Goal: Information Seeking & Learning: Learn about a topic

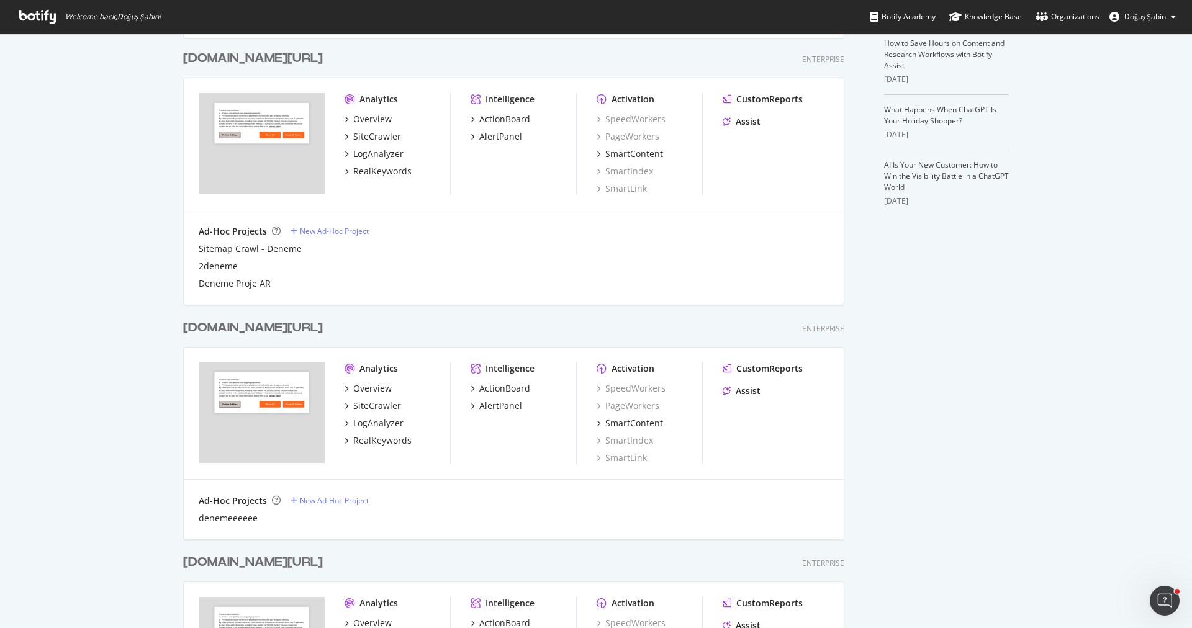
scroll to position [476, 0]
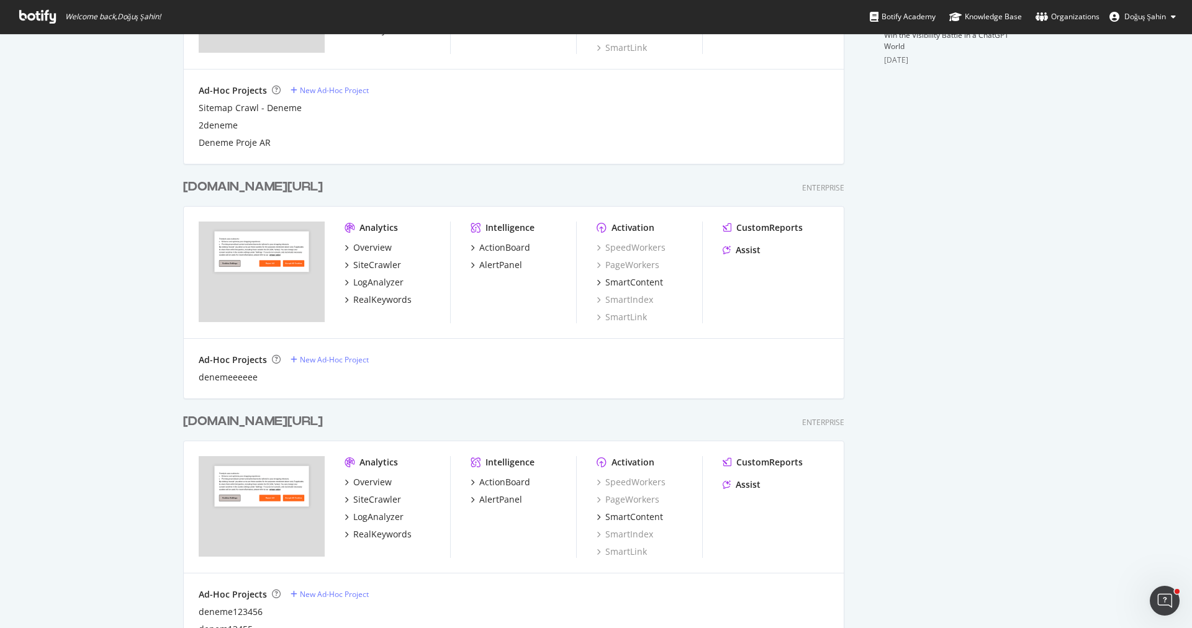
click at [387, 506] on div "Overview SiteCrawler LogAnalyzer RealKeywords" at bounding box center [397, 508] width 106 height 65
click at [381, 500] on div "SiteCrawler" at bounding box center [377, 499] width 48 height 12
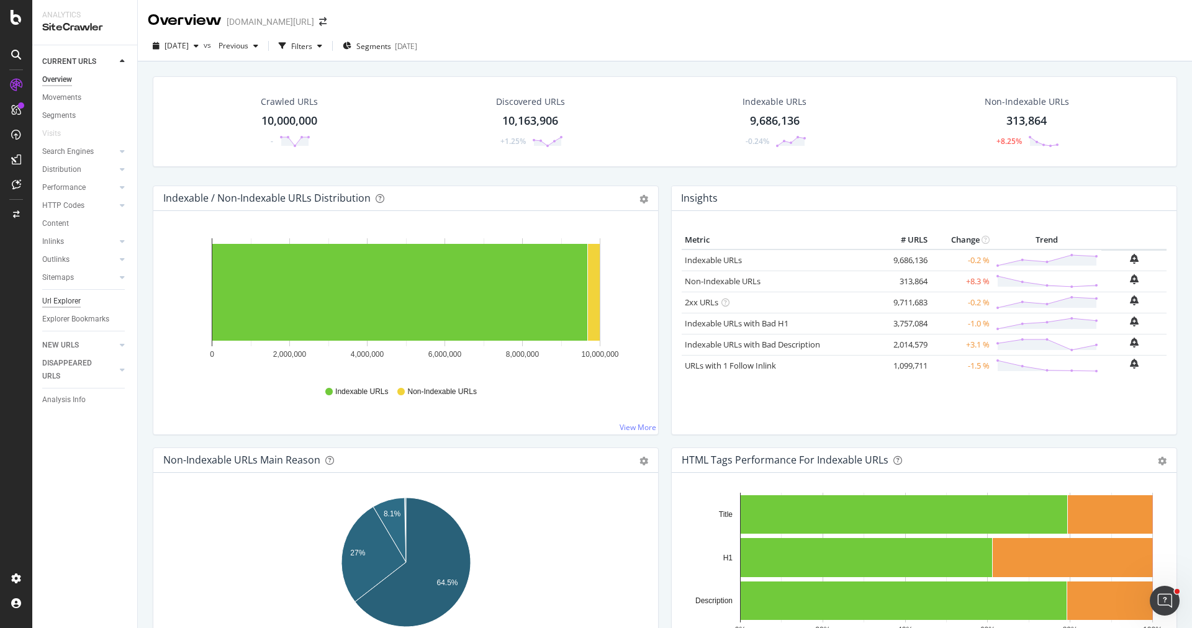
click at [64, 300] on div "Url Explorer" at bounding box center [61, 301] width 38 height 13
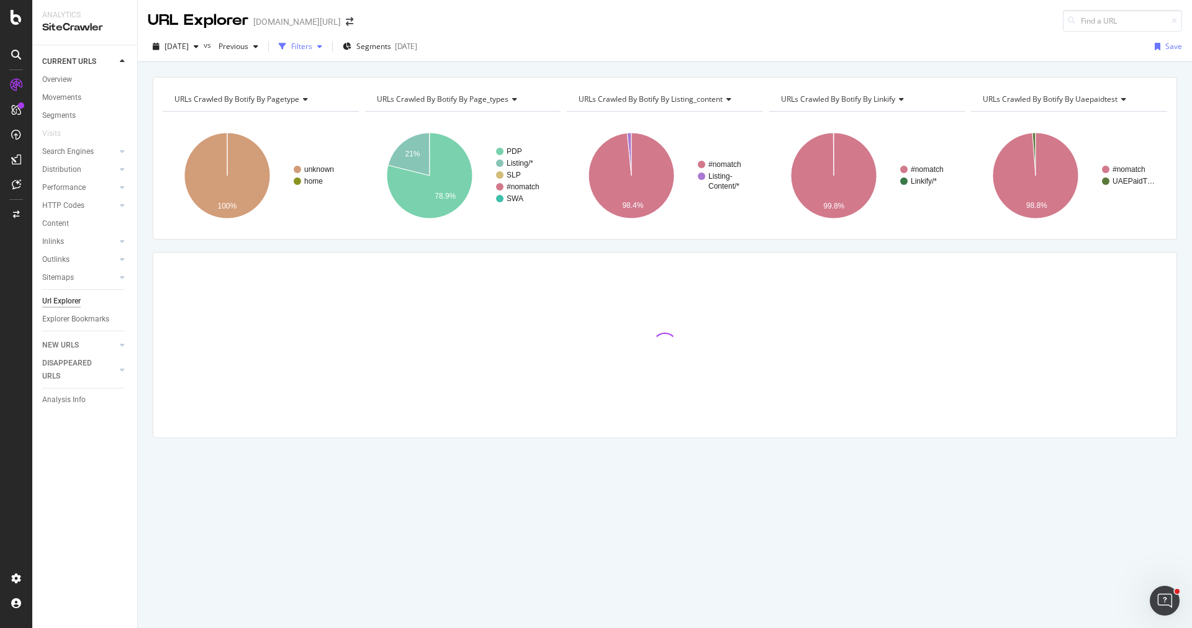
click at [312, 49] on div "Filters" at bounding box center [301, 46] width 21 height 11
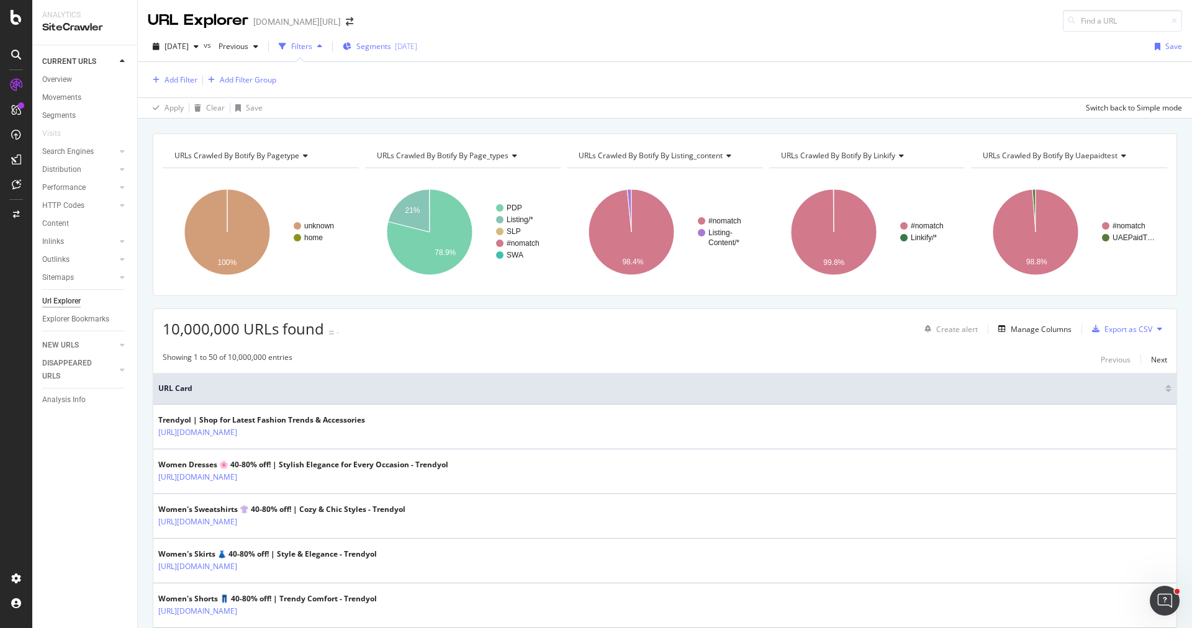
click at [351, 45] on icon "button" at bounding box center [347, 46] width 9 height 7
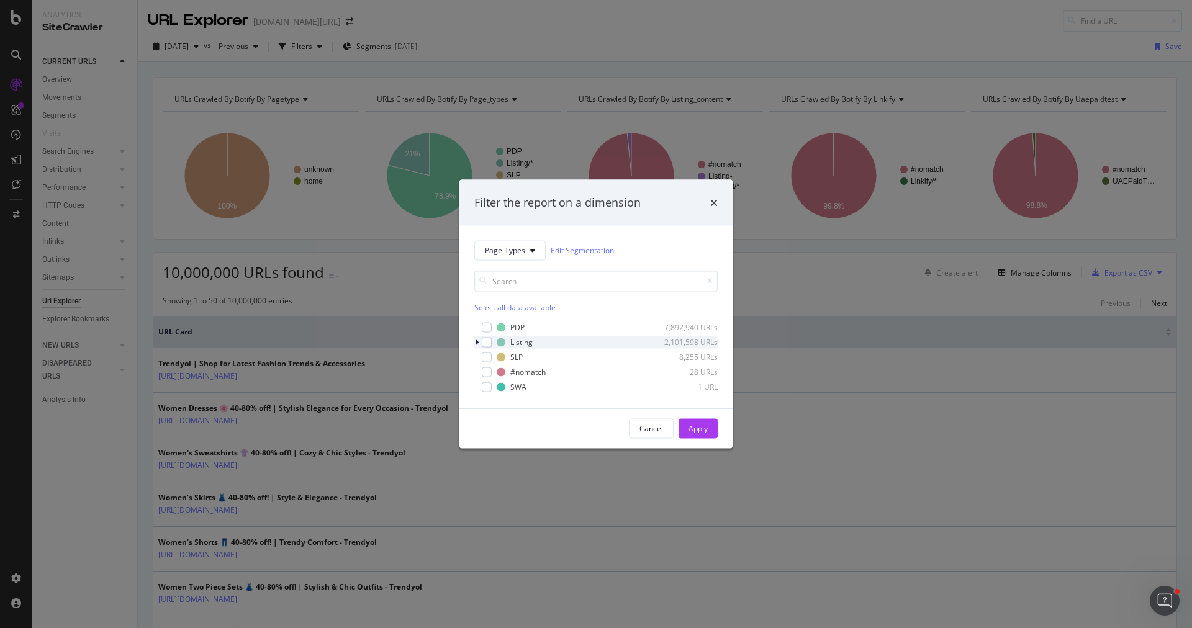
click at [475, 344] on icon "modal" at bounding box center [477, 341] width 4 height 7
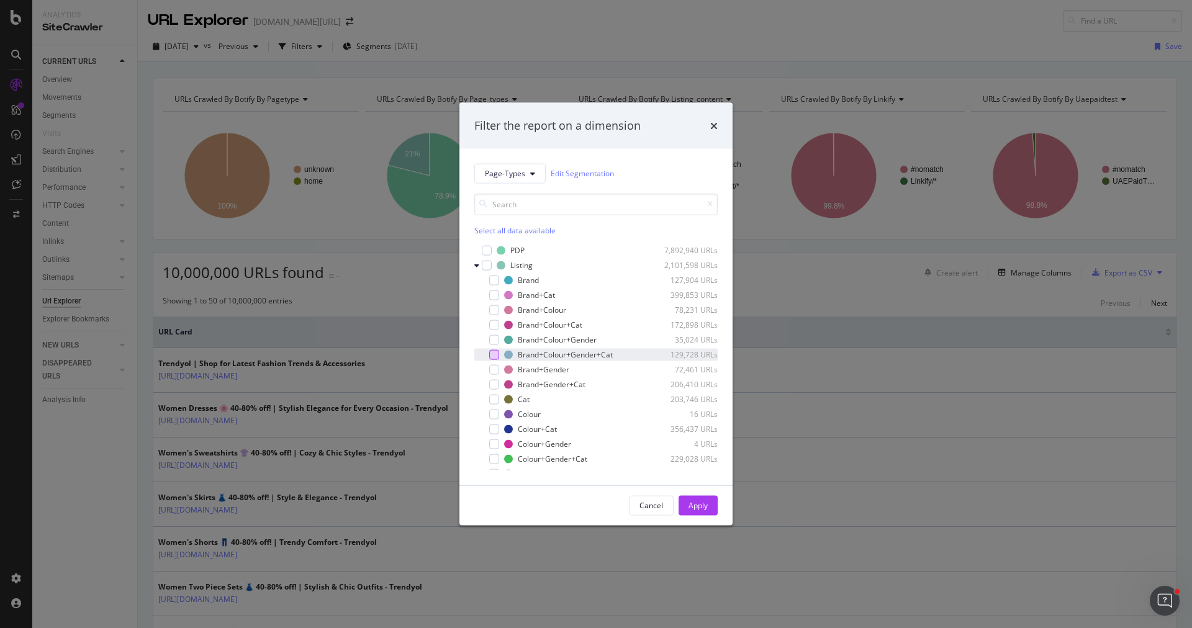
click at [495, 356] on div "modal" at bounding box center [494, 354] width 10 height 10
click at [493, 340] on div "modal" at bounding box center [494, 340] width 10 height 10
click at [490, 443] on div "modal" at bounding box center [494, 444] width 10 height 10
click at [494, 371] on div "modal" at bounding box center [494, 369] width 10 height 10
click at [492, 311] on div "modal" at bounding box center [494, 310] width 10 height 10
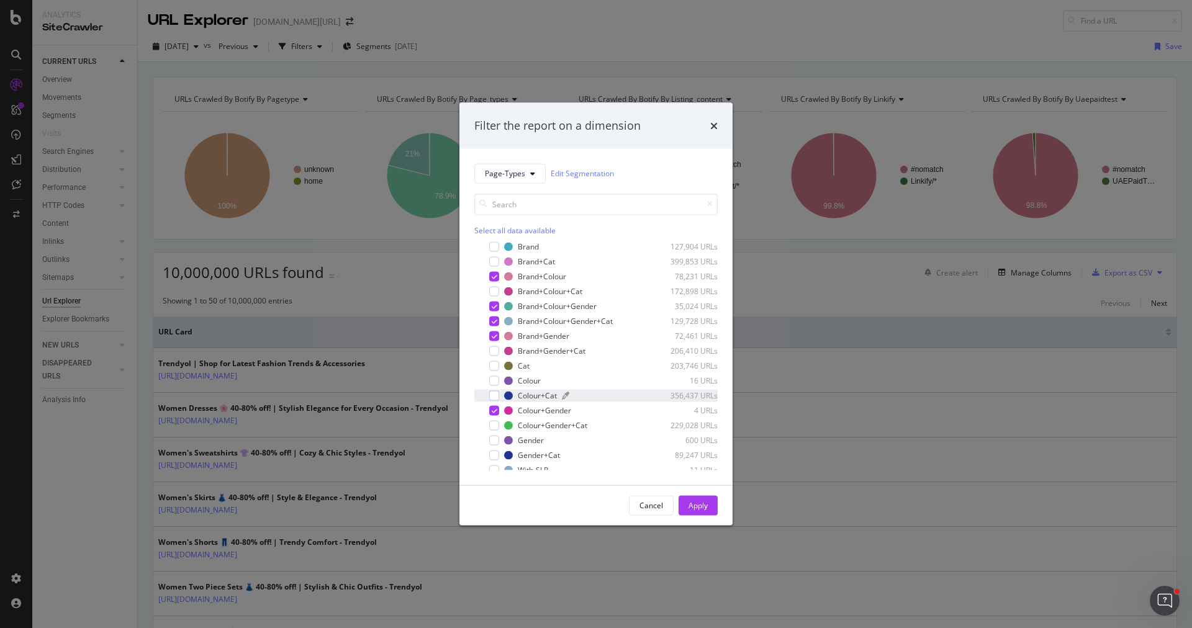
scroll to position [84, 0]
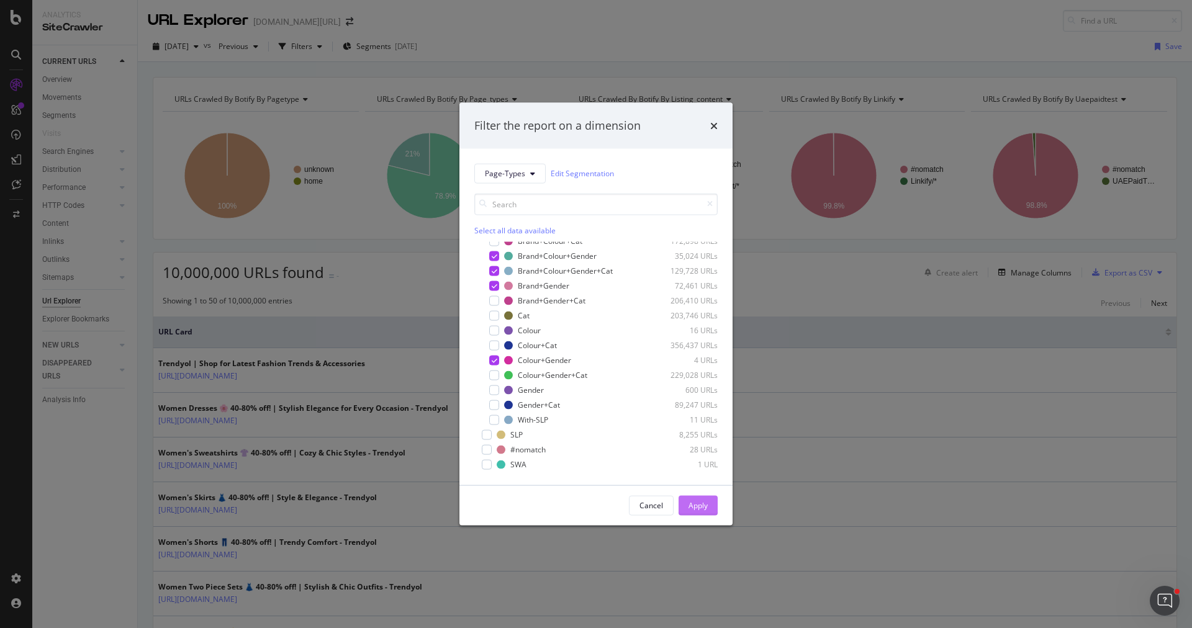
click at [693, 509] on div "Apply" at bounding box center [697, 505] width 19 height 11
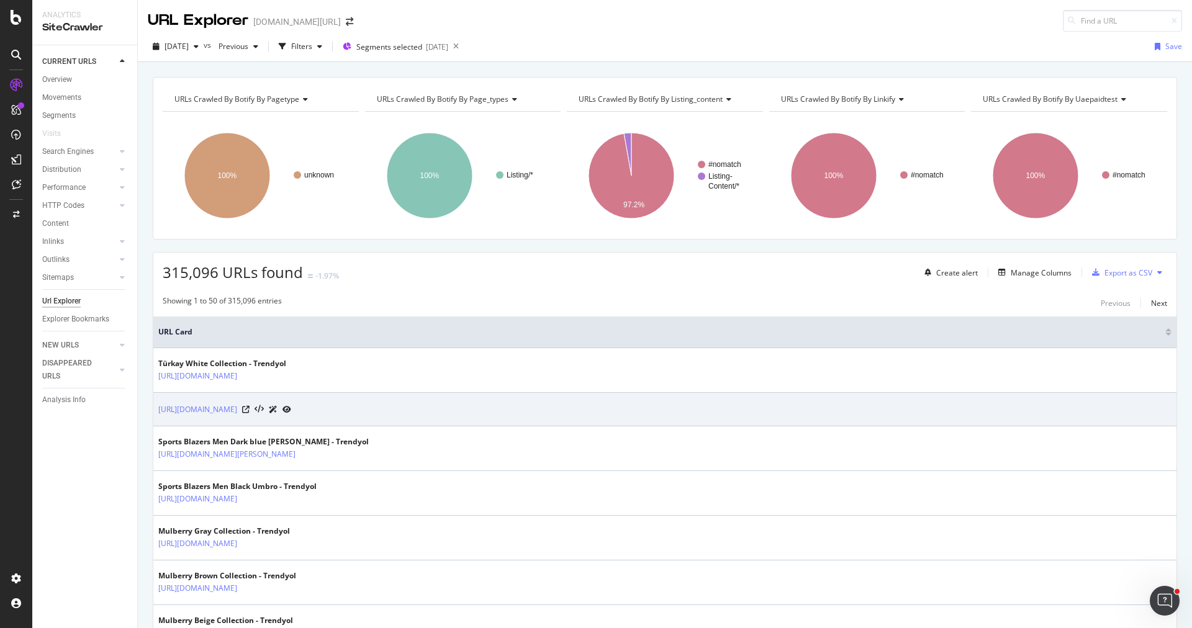
drag, startPoint x: 480, startPoint y: 407, endPoint x: 157, endPoint y: 408, distance: 323.4
click at [157, 408] on td "[URL][DOMAIN_NAME]" at bounding box center [664, 410] width 1023 height 34
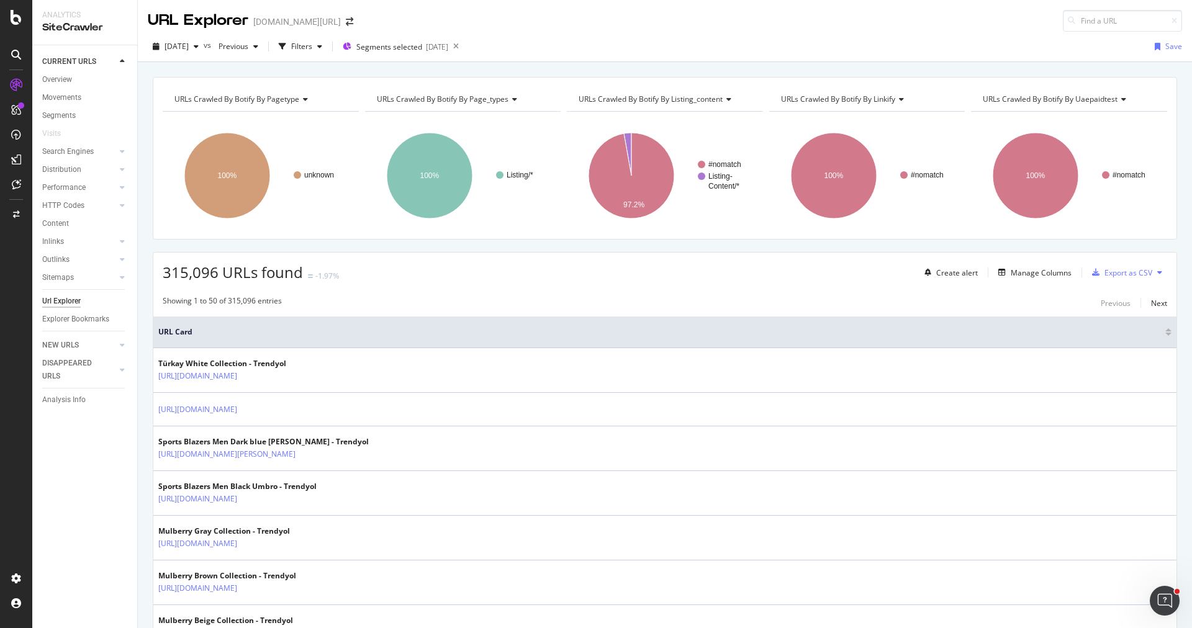
copy link "[URL][DOMAIN_NAME]"
click at [333, 57] on div "[DATE] vs Previous Filters Segments selected [DATE] Save" at bounding box center [665, 49] width 1054 height 25
click at [312, 51] on div "Filters" at bounding box center [301, 46] width 21 height 11
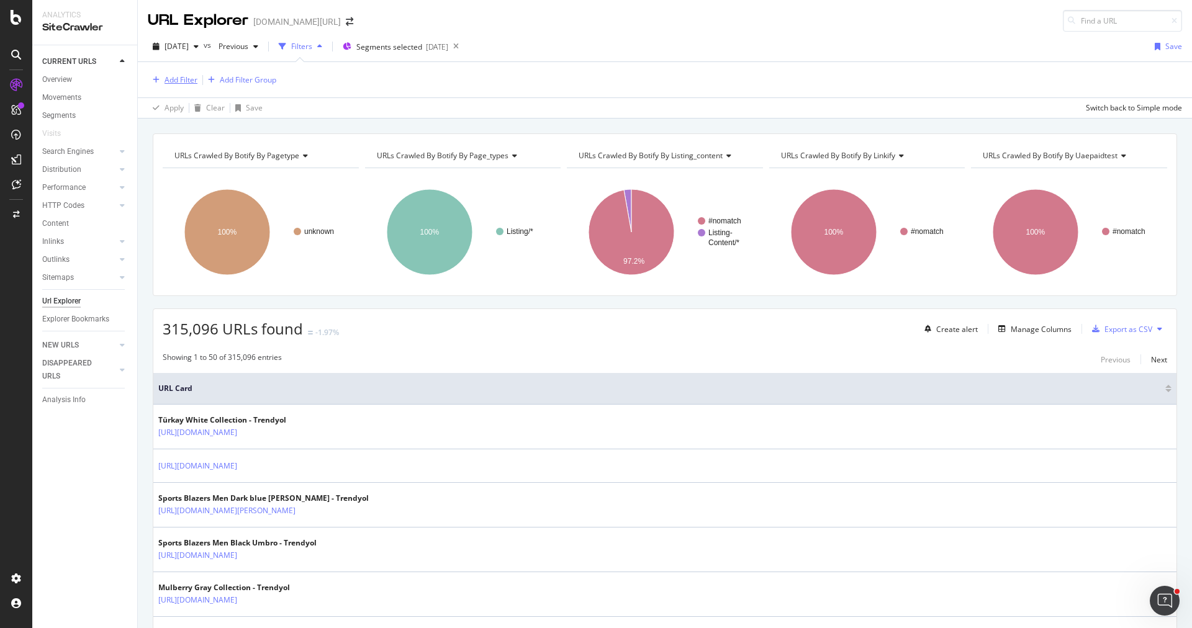
click at [176, 78] on div "Add Filter" at bounding box center [180, 79] width 33 height 11
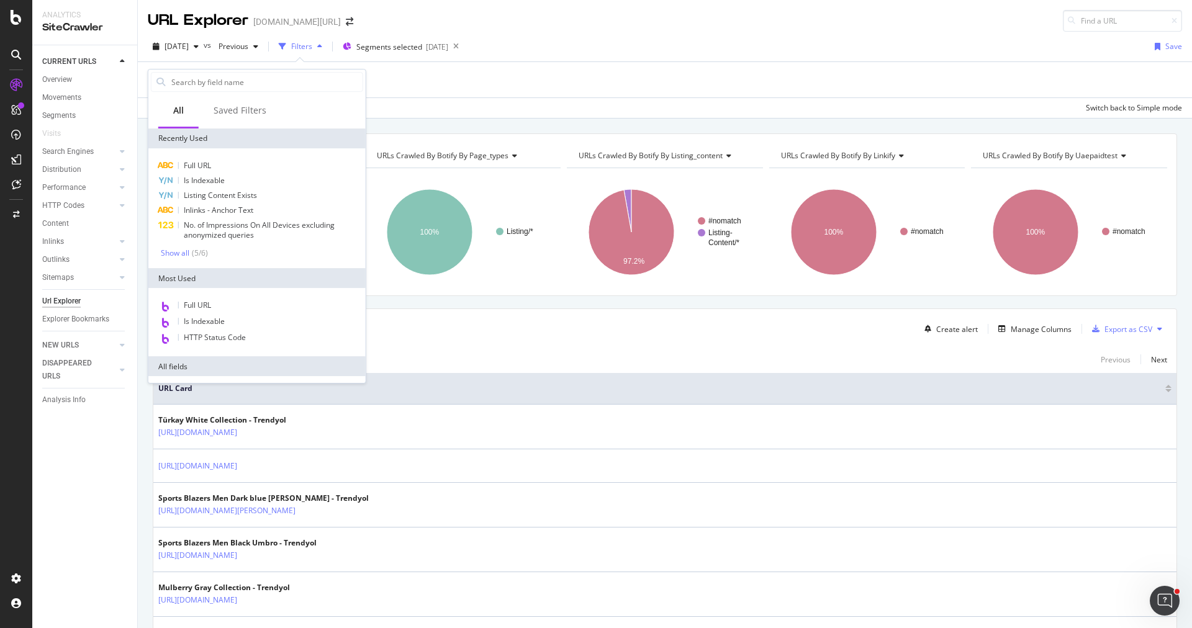
click at [241, 156] on div "Full URL Is Indexable Listing Content Exists Inlinks - Anchor Text No. of Impre…" at bounding box center [256, 208] width 217 height 120
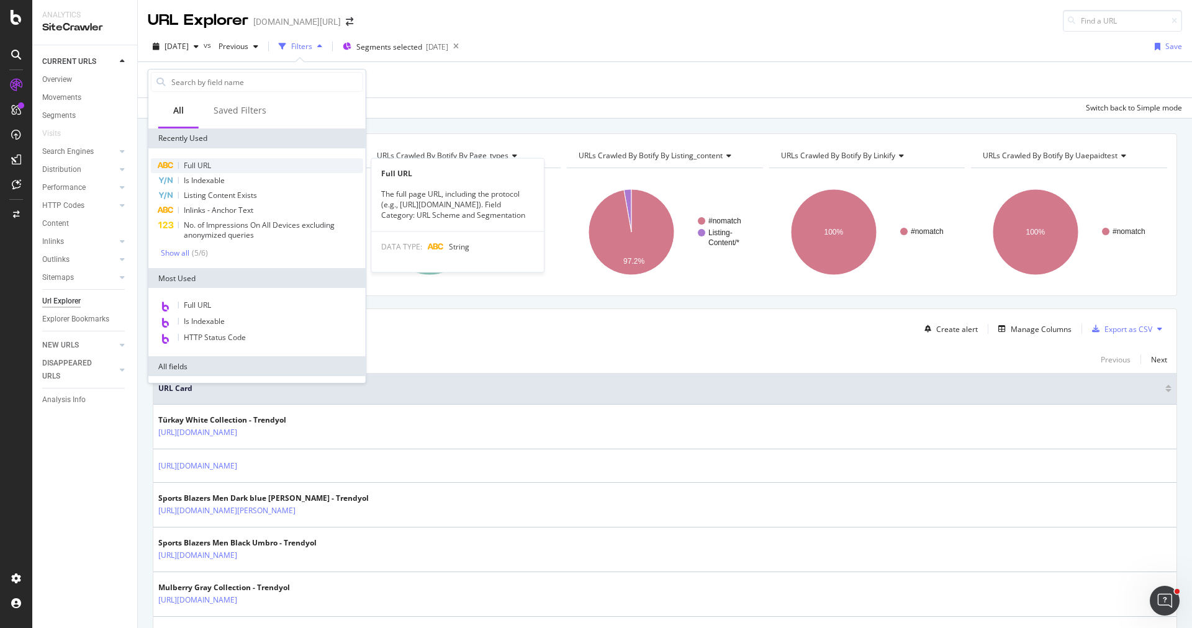
click at [242, 160] on div "Full URL" at bounding box center [257, 165] width 212 height 15
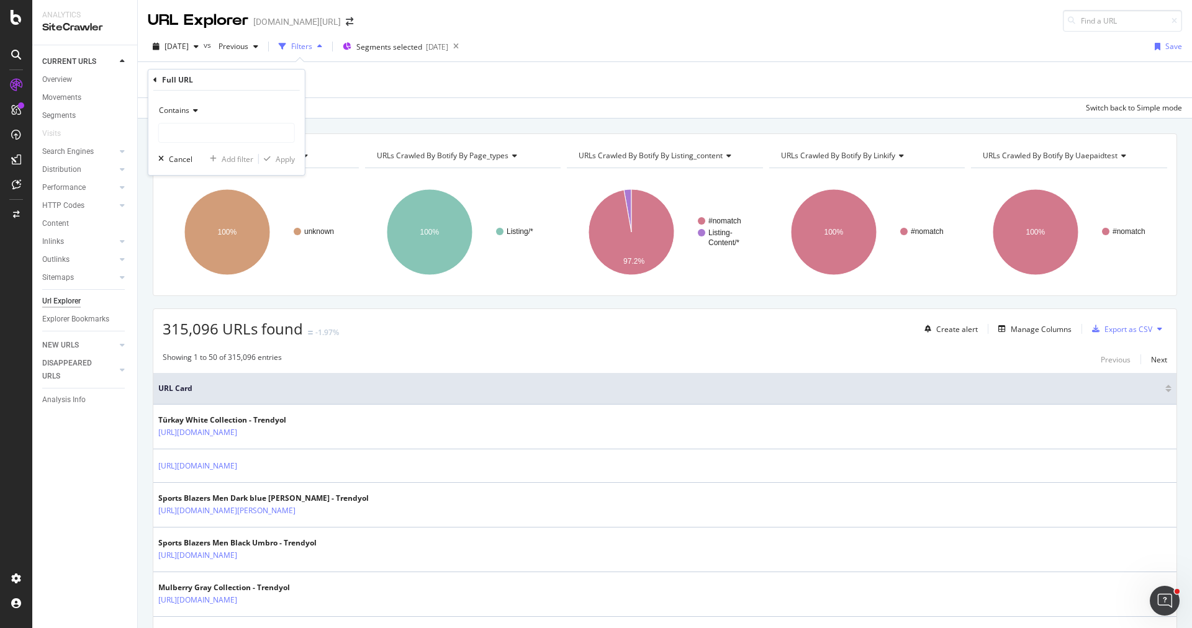
click at [180, 113] on span "Contains" at bounding box center [174, 110] width 30 height 11
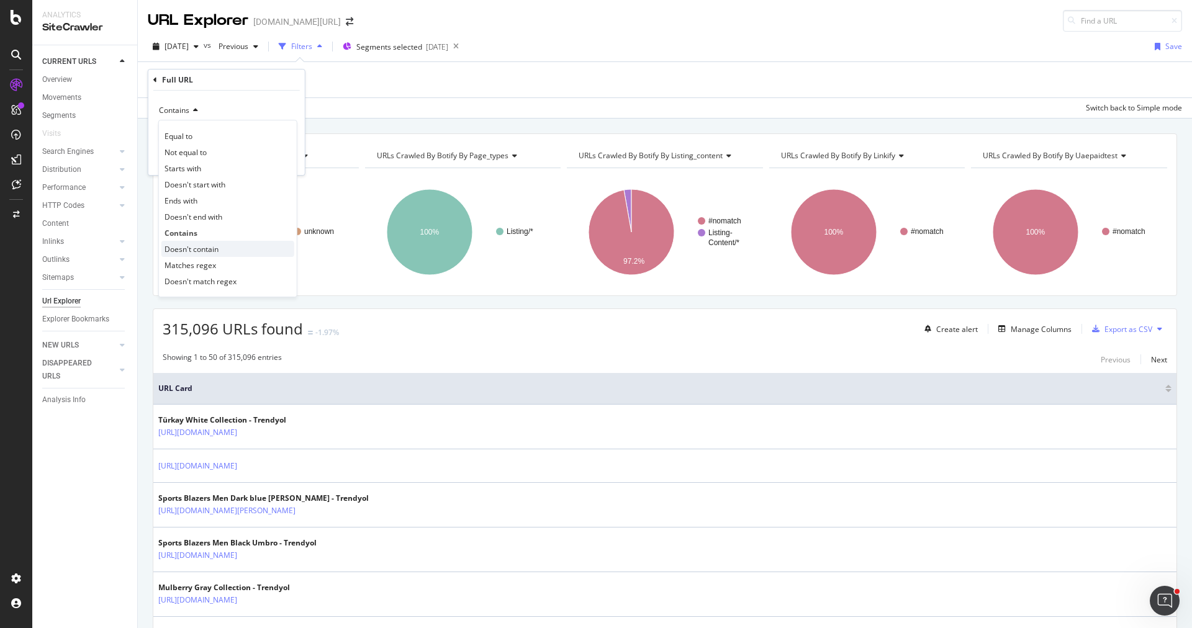
click at [197, 241] on div "Doesn't contain" at bounding box center [227, 249] width 133 height 16
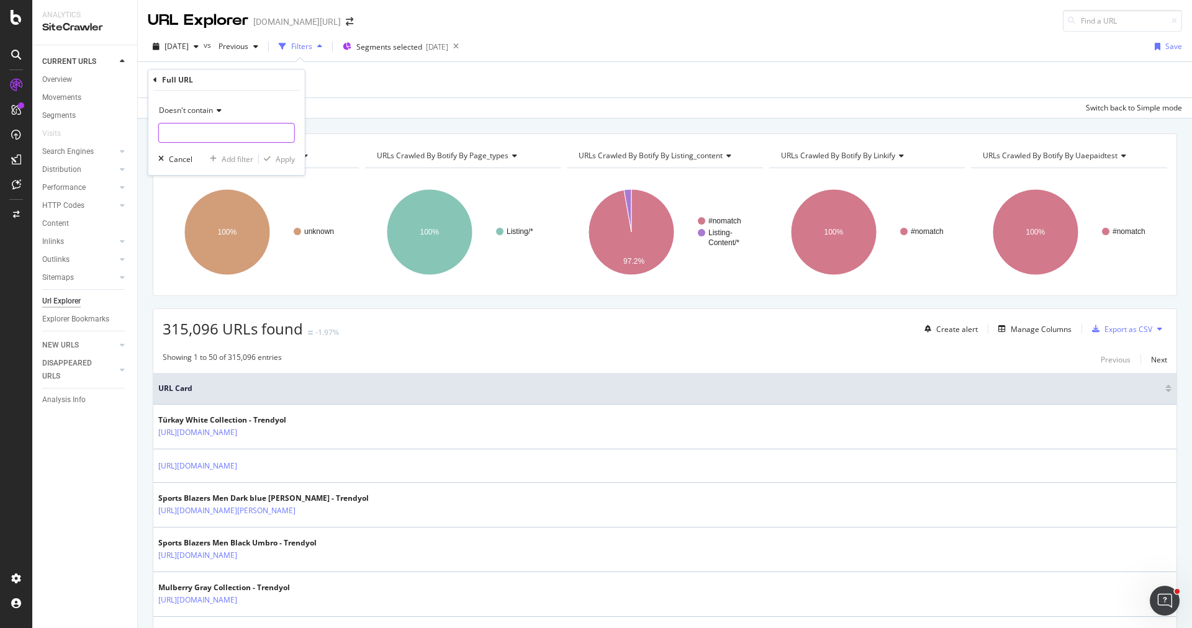
click at [211, 128] on input "text" at bounding box center [226, 133] width 135 height 20
type input "pi="
click at [281, 167] on div "Doesn't contain pi= Cancel Add filter Apply" at bounding box center [226, 133] width 156 height 84
click at [281, 153] on div "Apply" at bounding box center [277, 158] width 36 height 11
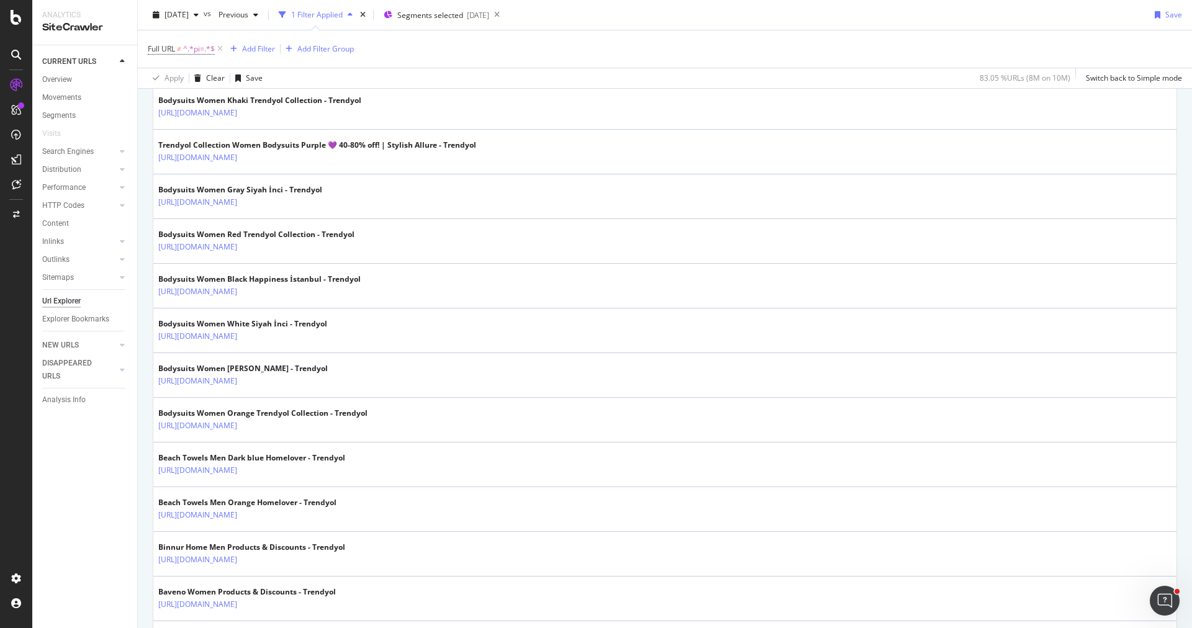
scroll to position [1677, 0]
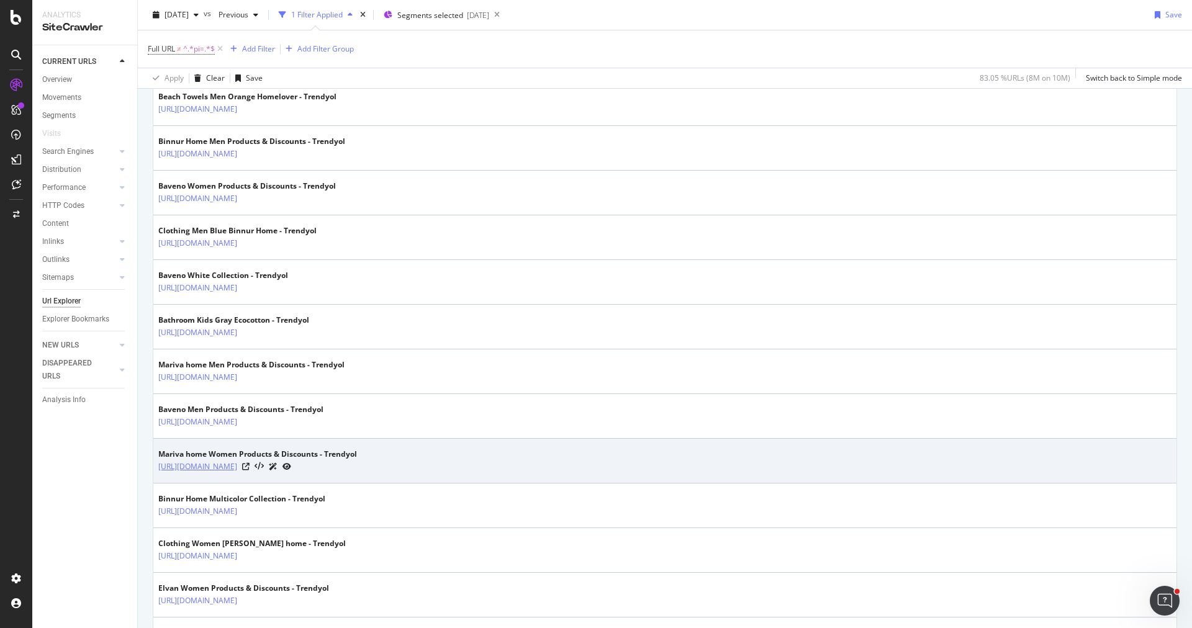
drag, startPoint x: 156, startPoint y: 452, endPoint x: 385, endPoint y: 453, distance: 228.4
click at [385, 453] on td "Mariva home Women Products & Discounts - Trendyol [URL][DOMAIN_NAME]" at bounding box center [664, 461] width 1023 height 45
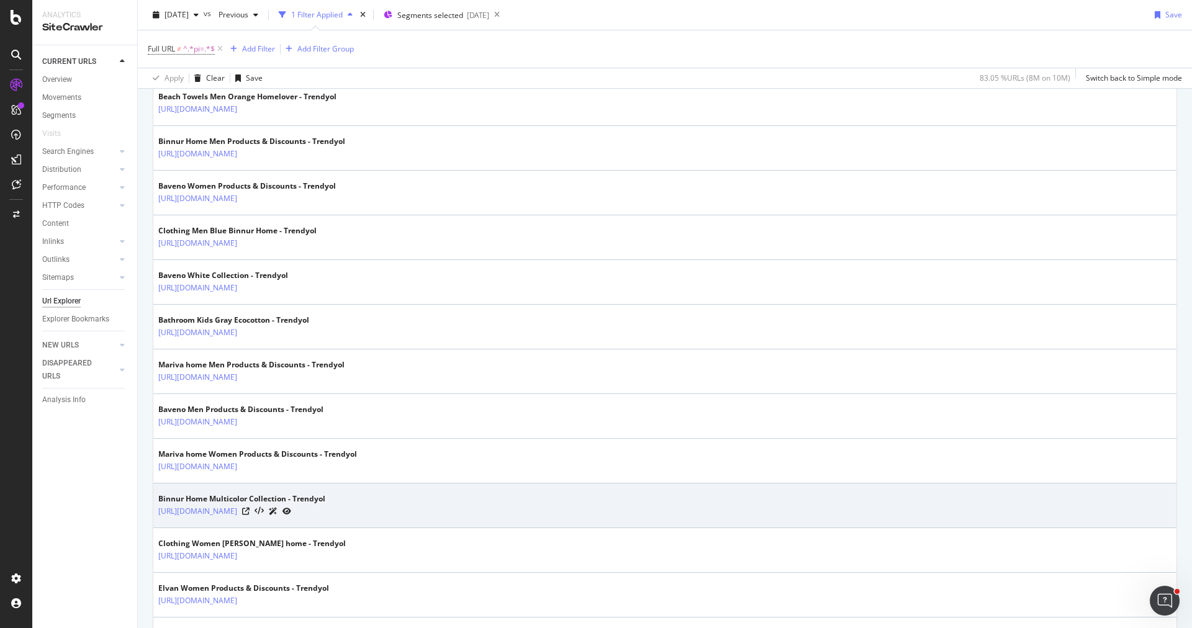
copy link "[URL][DOMAIN_NAME]"
